Goal: Task Accomplishment & Management: Manage account settings

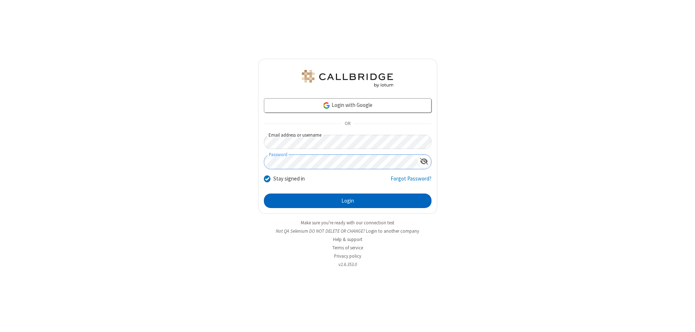
click at [347, 201] on button "Login" at bounding box center [348, 200] width 168 height 14
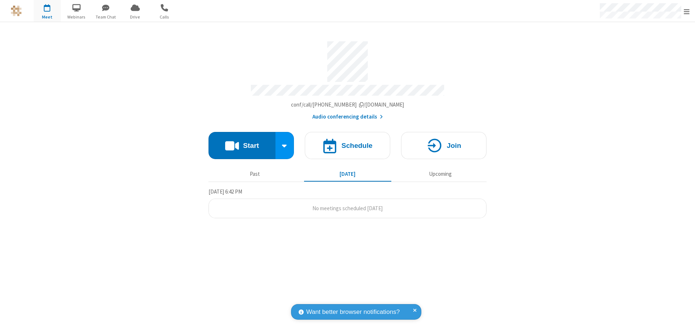
click at [687, 11] on span "Open menu" at bounding box center [687, 11] width 6 height 7
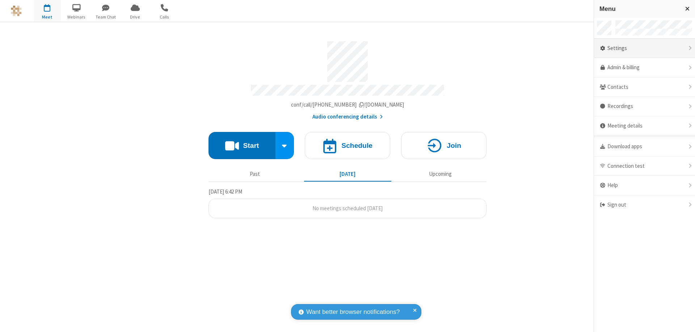
click at [644, 48] on div "Settings" at bounding box center [644, 49] width 101 height 20
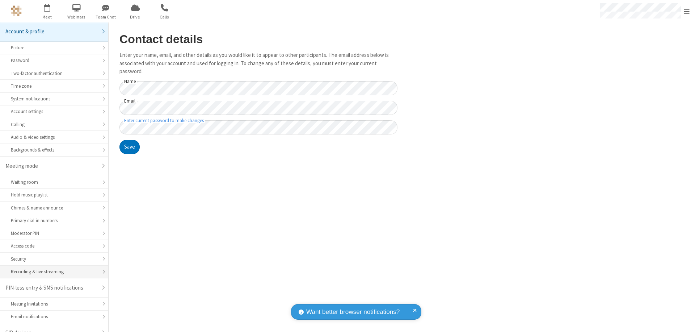
click at [51, 268] on div "Recording & live streaming" at bounding box center [54, 271] width 87 height 7
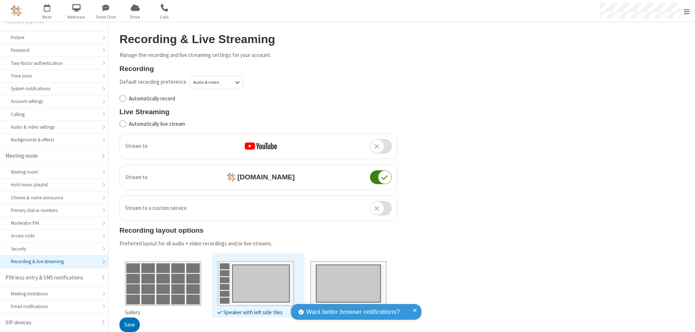
click at [123, 98] on input "Automatically record" at bounding box center [122, 98] width 7 height 8
checkbox input "true"
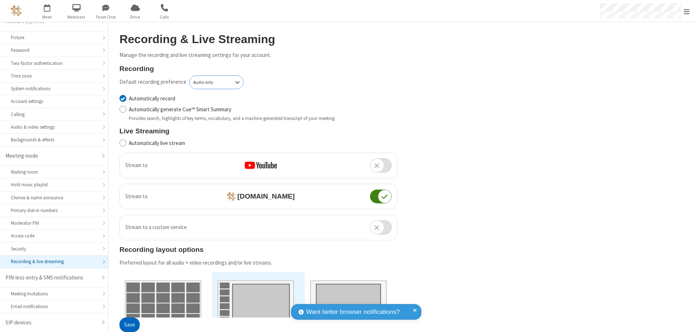
click at [129, 324] on button "Save" at bounding box center [129, 324] width 20 height 14
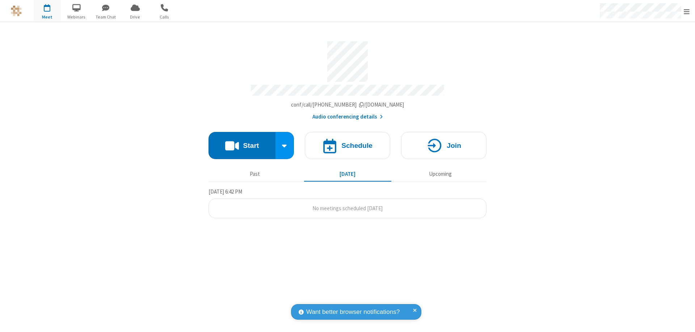
click at [242, 142] on button "Start" at bounding box center [241, 145] width 67 height 27
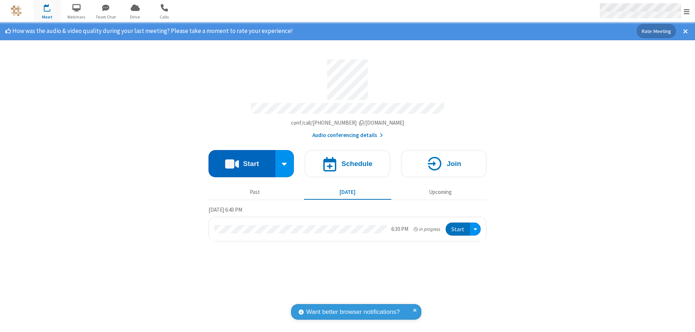
click at [687, 11] on span "Open menu" at bounding box center [687, 11] width 6 height 7
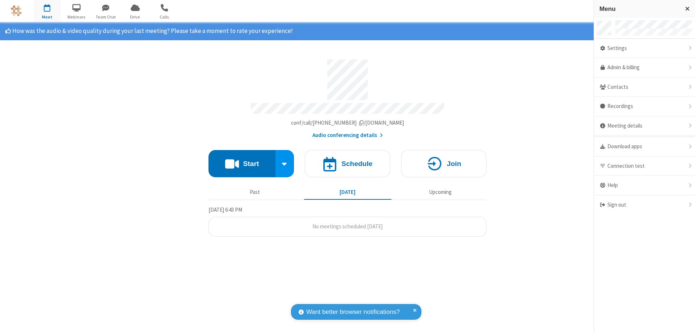
click at [644, 48] on div "Settings" at bounding box center [644, 49] width 101 height 20
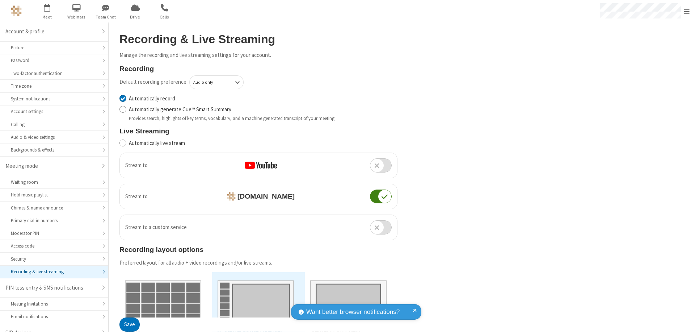
scroll to position [10, 0]
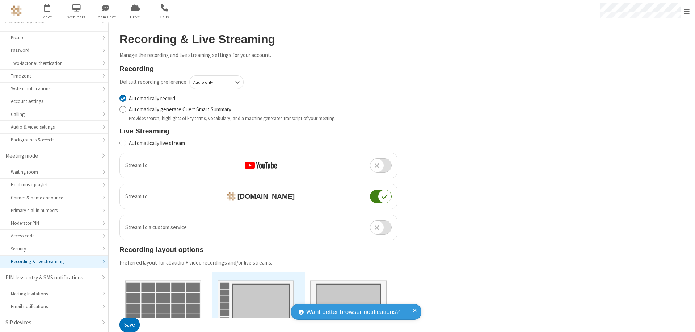
click at [123, 98] on input "Automatically record" at bounding box center [122, 98] width 7 height 8
checkbox input "false"
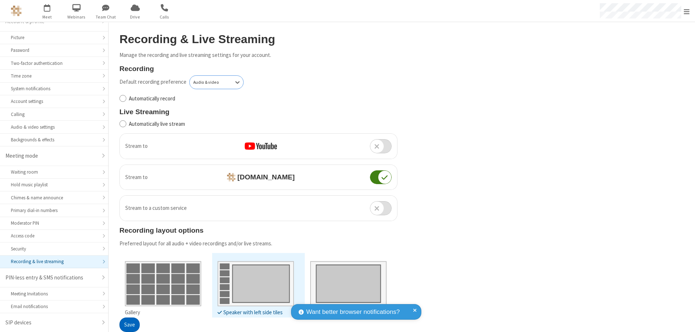
click at [129, 324] on button "Save" at bounding box center [129, 324] width 20 height 14
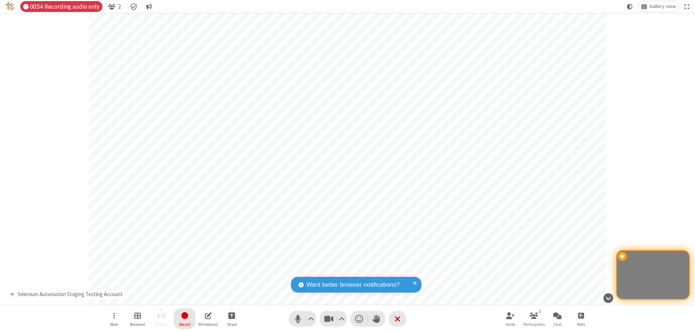
click at [185, 318] on span "Stop recording" at bounding box center [184, 315] width 9 height 10
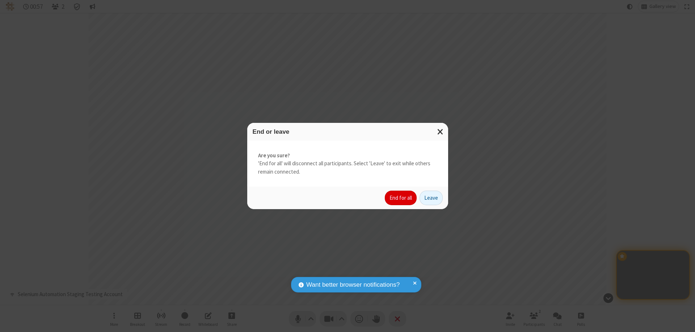
click at [401, 198] on button "End for all" at bounding box center [401, 197] width 32 height 14
